Goal: Task Accomplishment & Management: Manage account settings

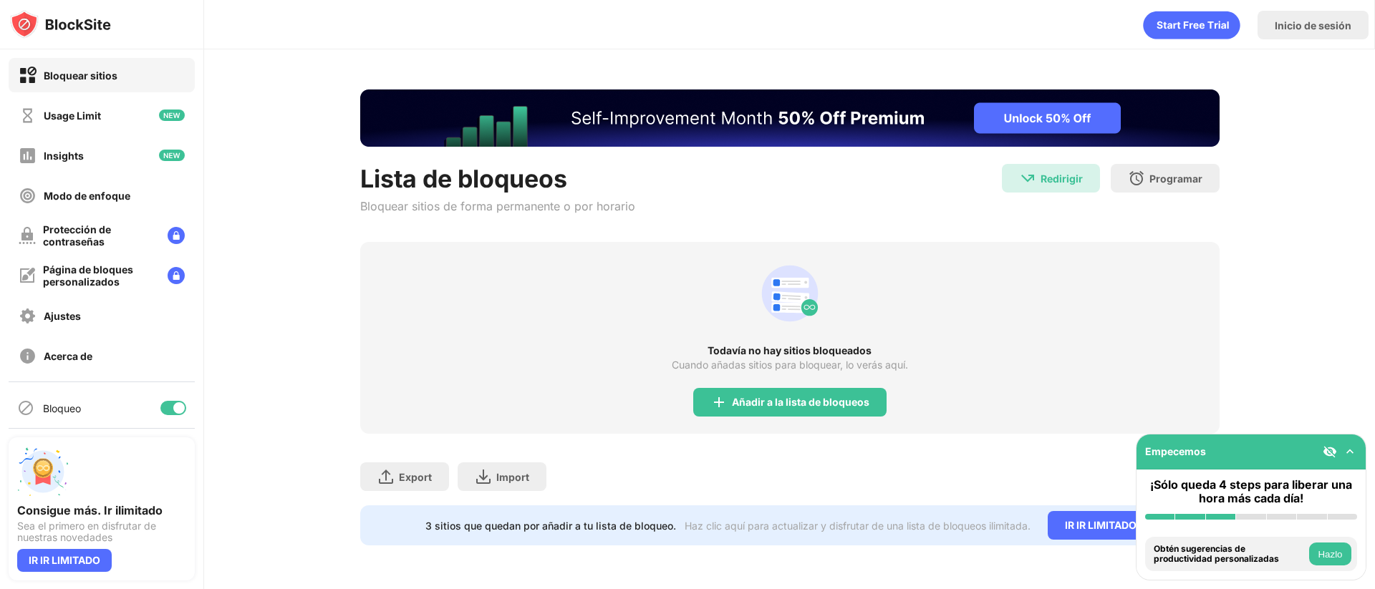
click at [838, 460] on div "Export Exportar archivos (sólo para artículos de sitios web) Import Importar ar…" at bounding box center [789, 470] width 859 height 72
click at [825, 397] on div "Añadir a la lista de bloqueos" at bounding box center [800, 402] width 137 height 11
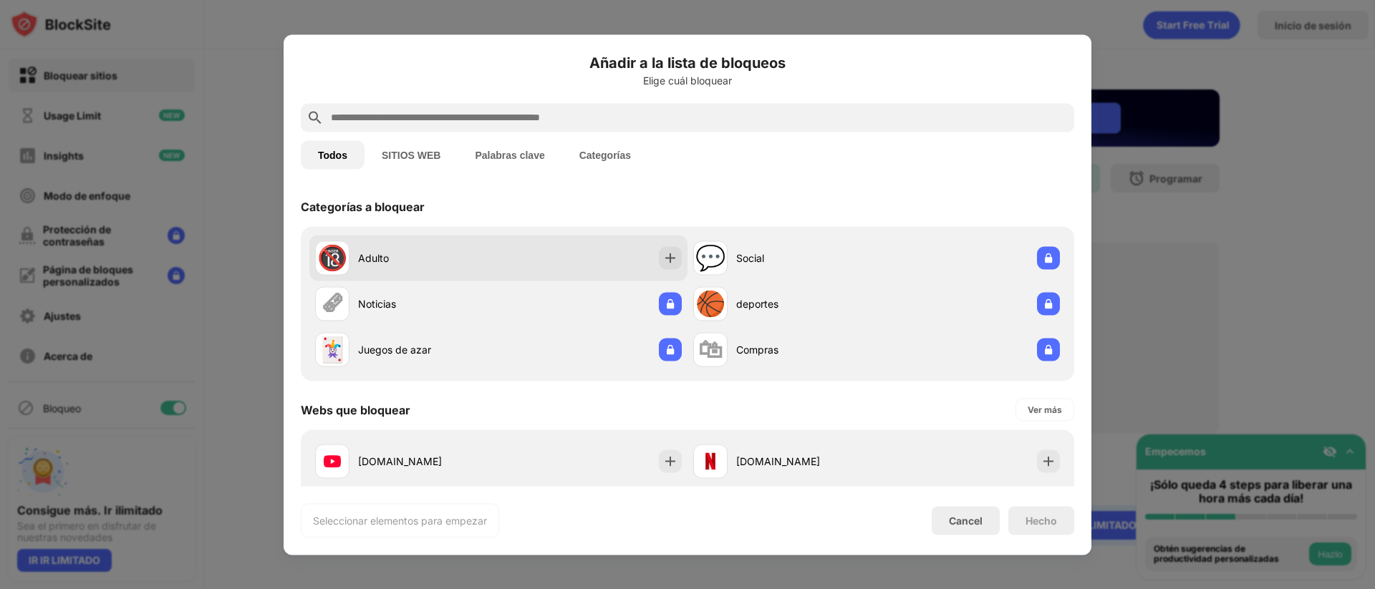
click at [447, 278] on div "🔞 Adulto" at bounding box center [498, 258] width 378 height 46
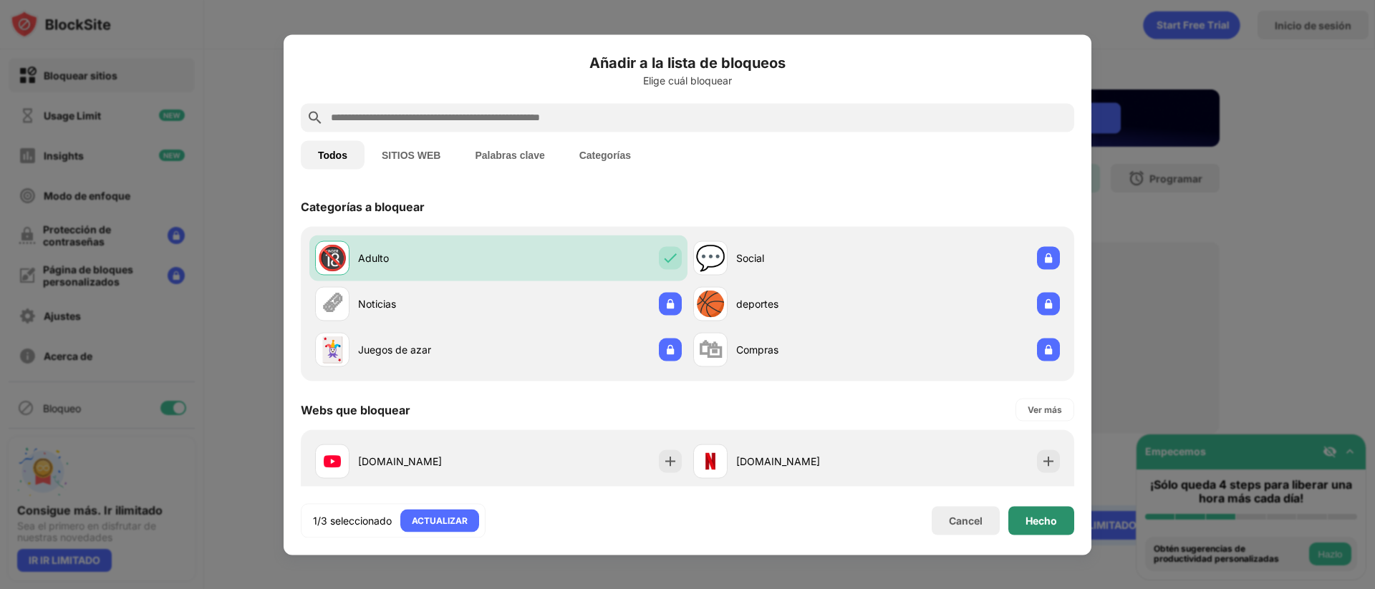
click at [1046, 515] on div "Hecho" at bounding box center [1040, 520] width 31 height 11
